Goal: Information Seeking & Learning: Learn about a topic

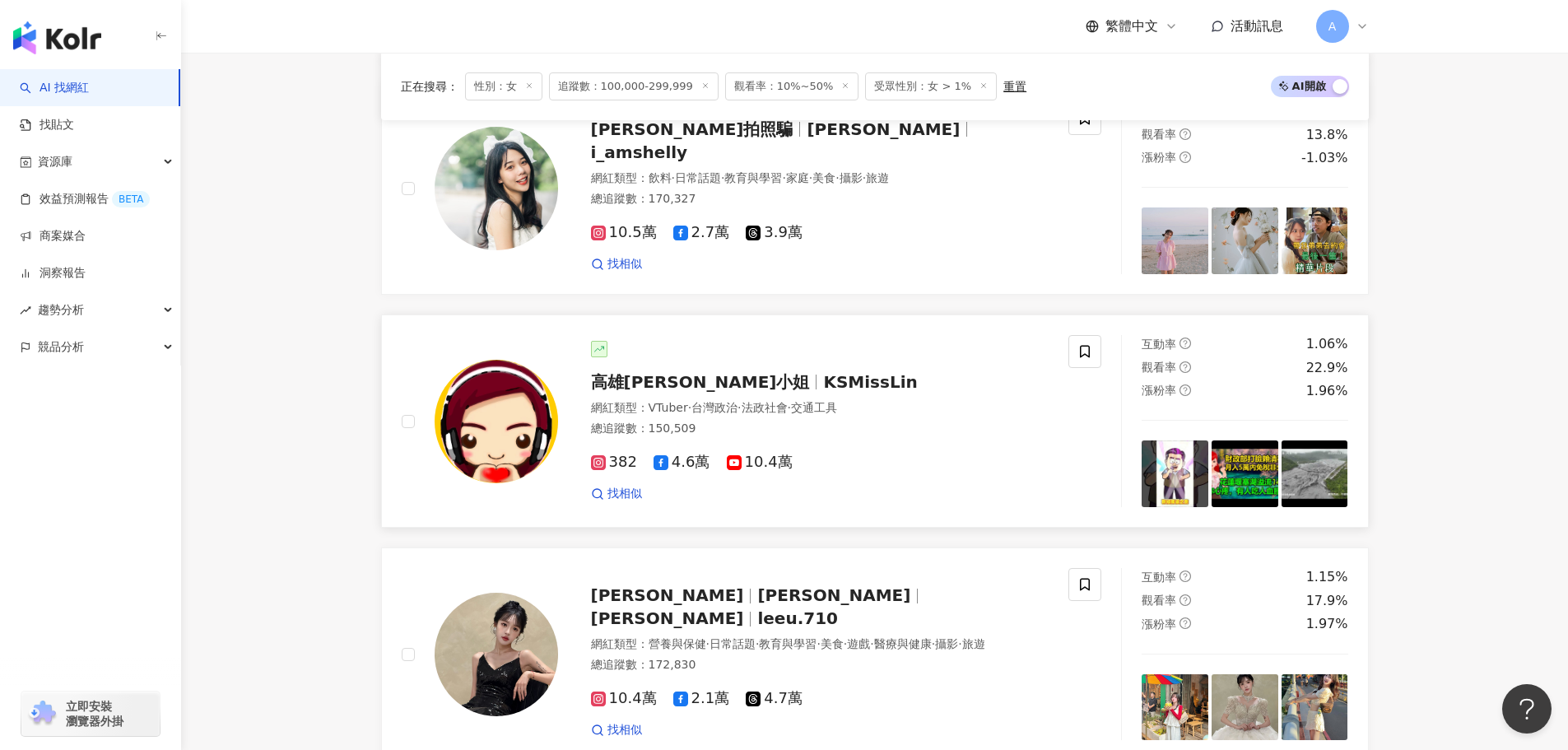
scroll to position [1021, 0]
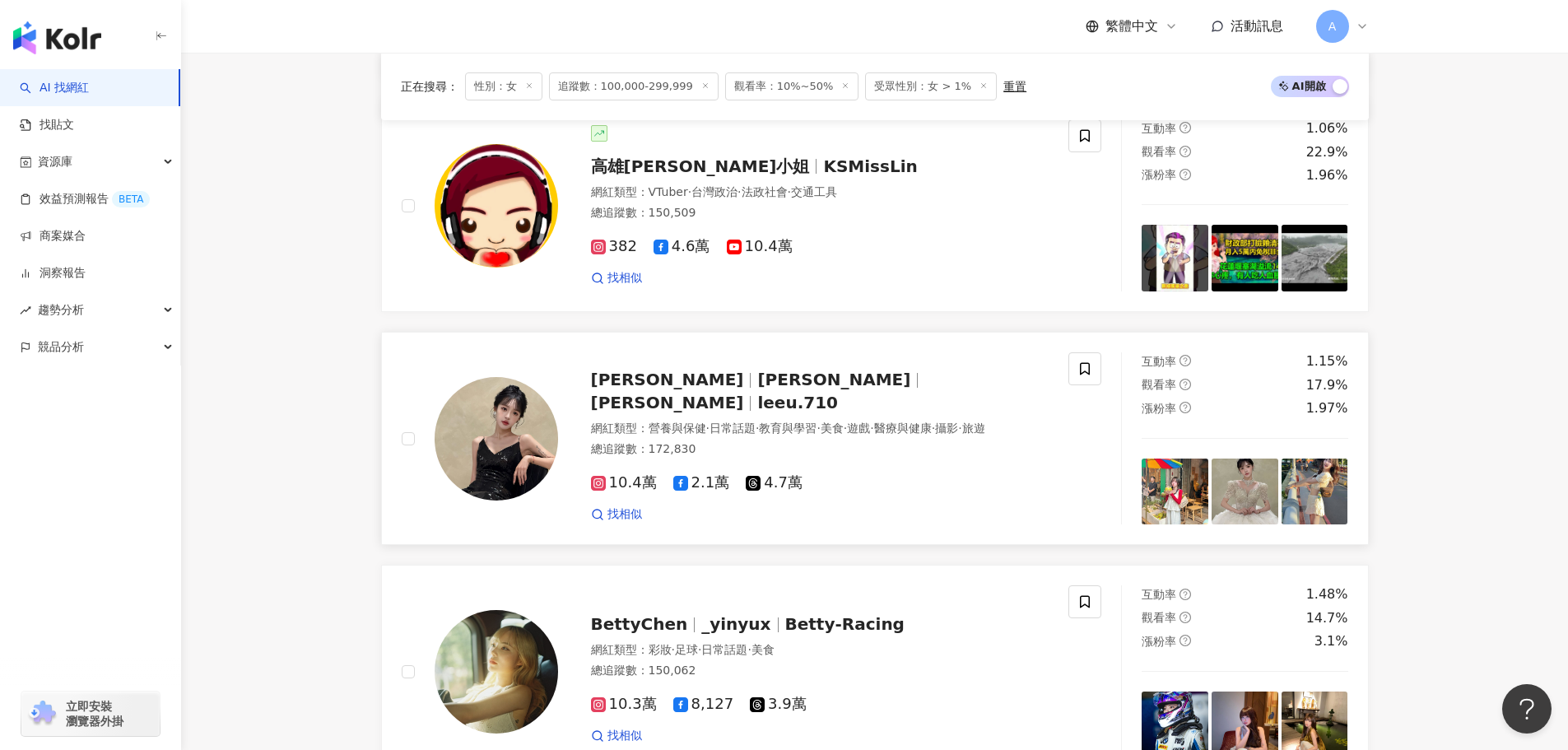
click at [757, 385] on span "李優Yule" at bounding box center [834, 379] width 153 height 20
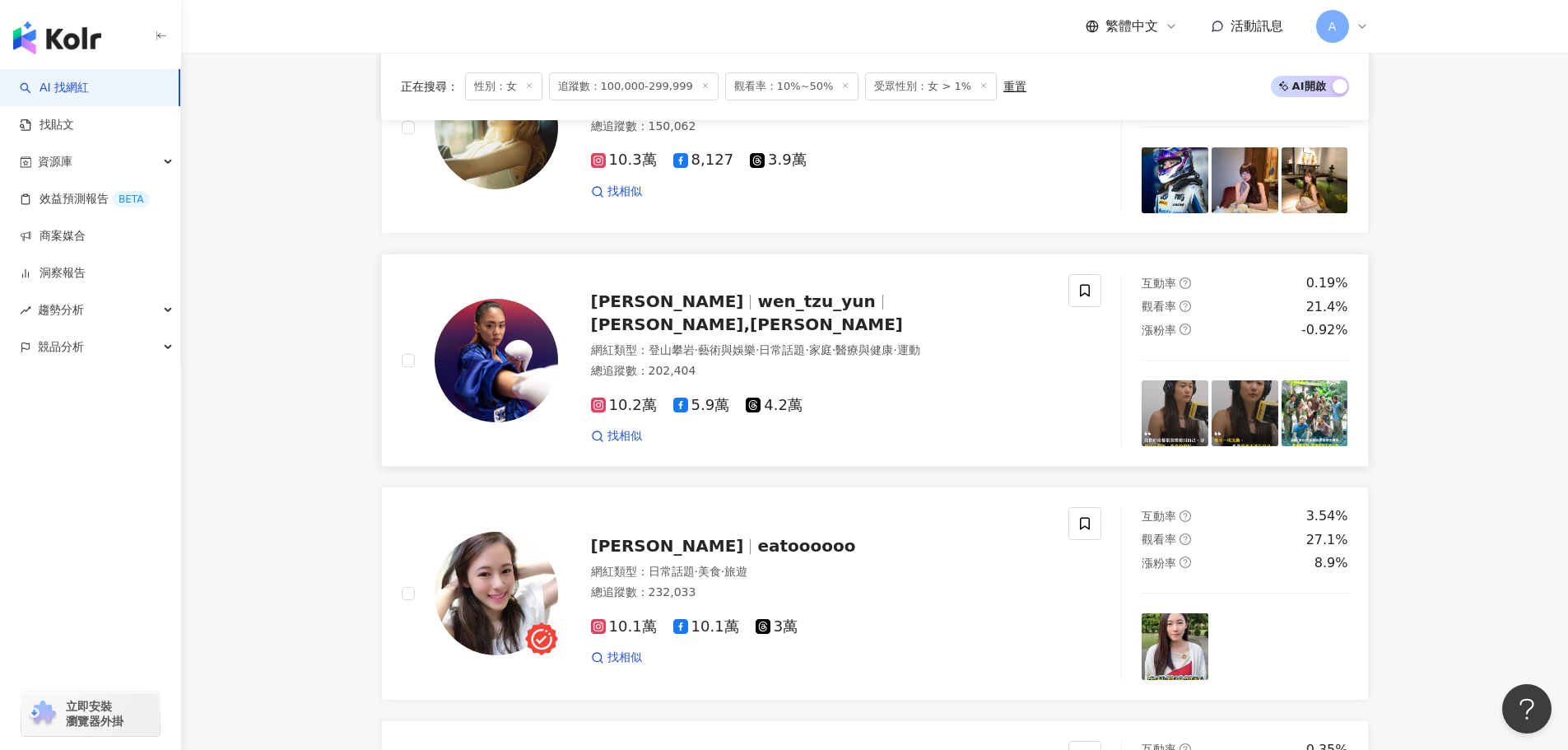
scroll to position [1695, 0]
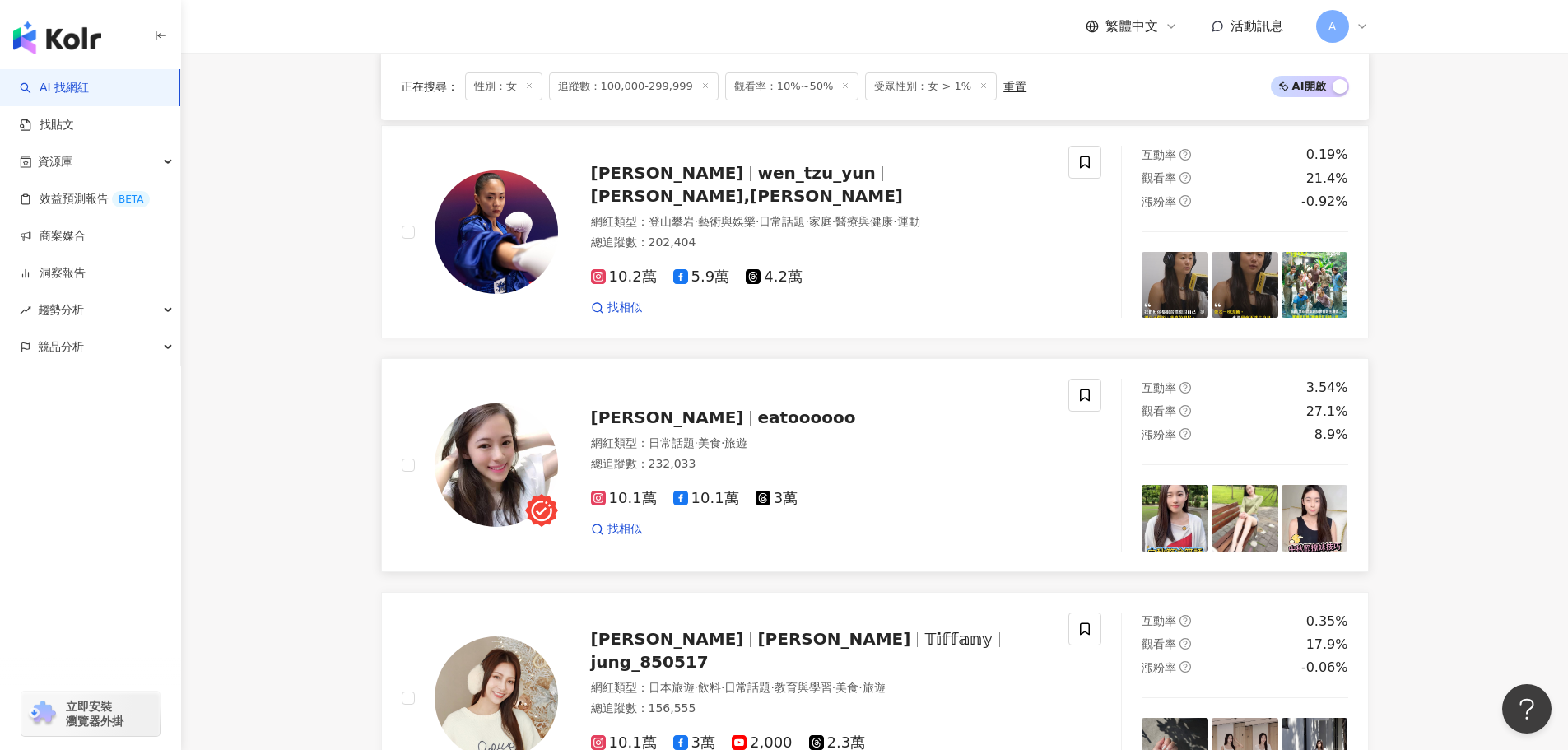
click at [757, 408] on span "eatoooooo" at bounding box center [807, 418] width 98 height 20
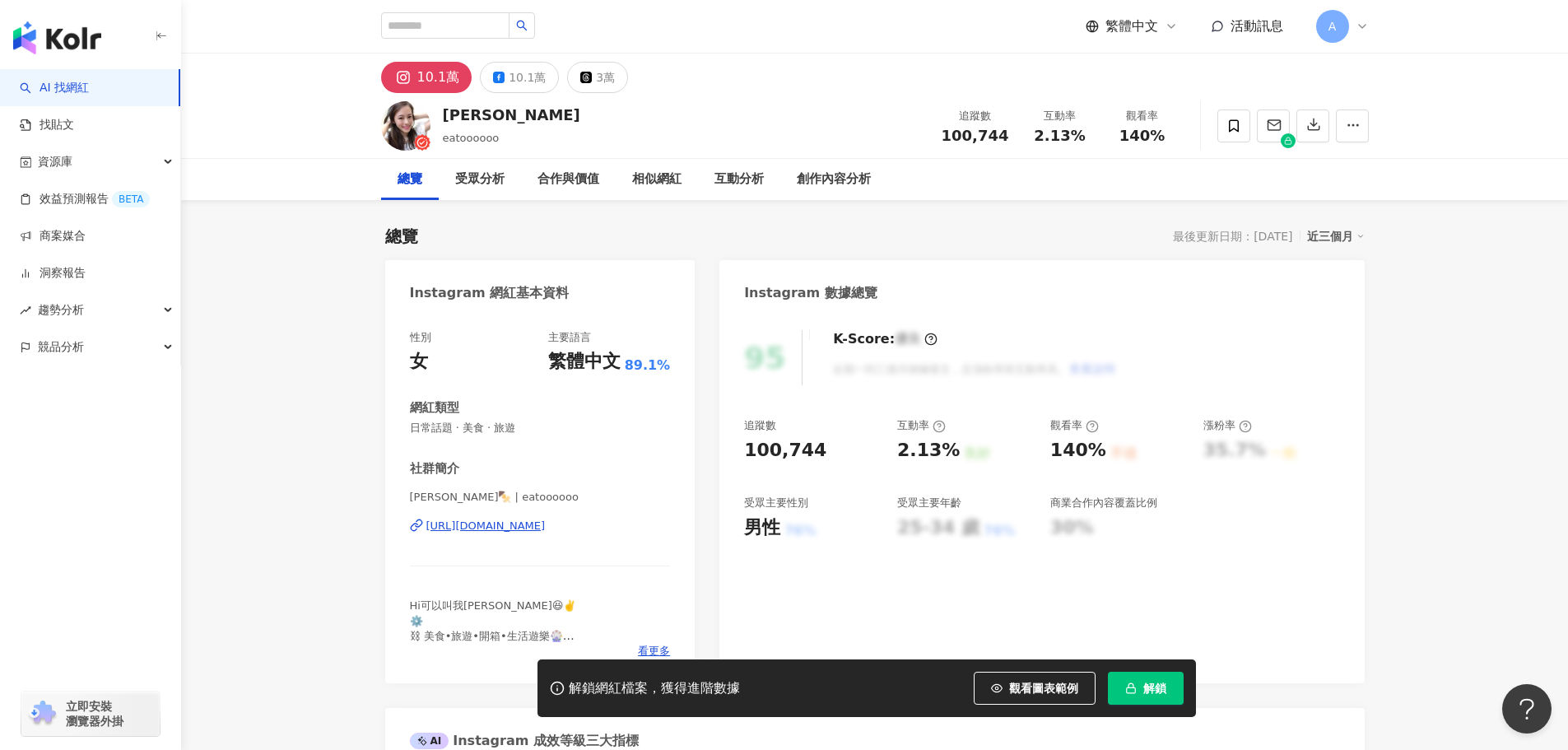
click at [545, 534] on div "https://www.instagram.com/eatoooooo/" at bounding box center [485, 526] width 119 height 15
